Goal: Task Accomplishment & Management: Use online tool/utility

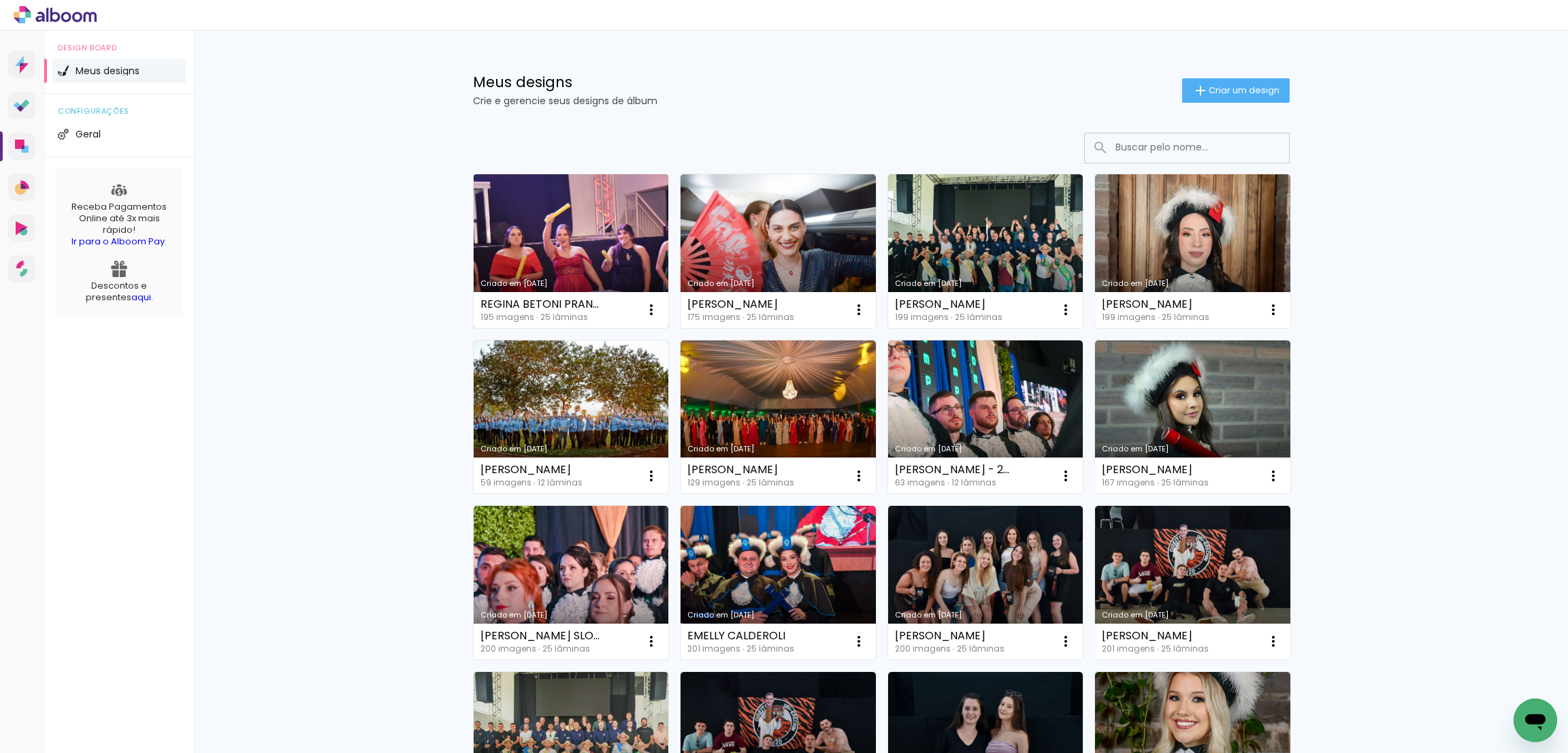
click at [611, 245] on link "Criado em [DATE]" at bounding box center [571, 251] width 195 height 154
